Goal: Find specific page/section: Find specific page/section

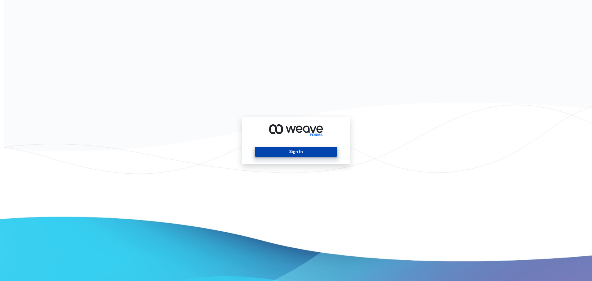
click at [305, 148] on button "Sign In" at bounding box center [296, 152] width 82 height 10
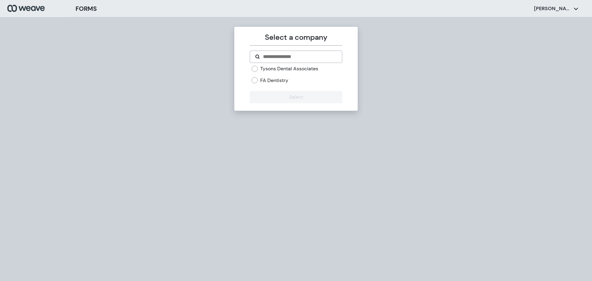
click at [259, 76] on div "Tysons Dental Associates FA Dentistry" at bounding box center [297, 74] width 90 height 18
click at [260, 79] on div "FA Dentistry" at bounding box center [297, 80] width 90 height 7
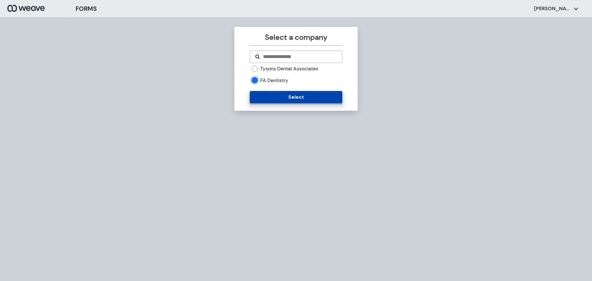
click at [275, 103] on button "Select" at bounding box center [296, 97] width 92 height 12
